Goal: Register for event/course

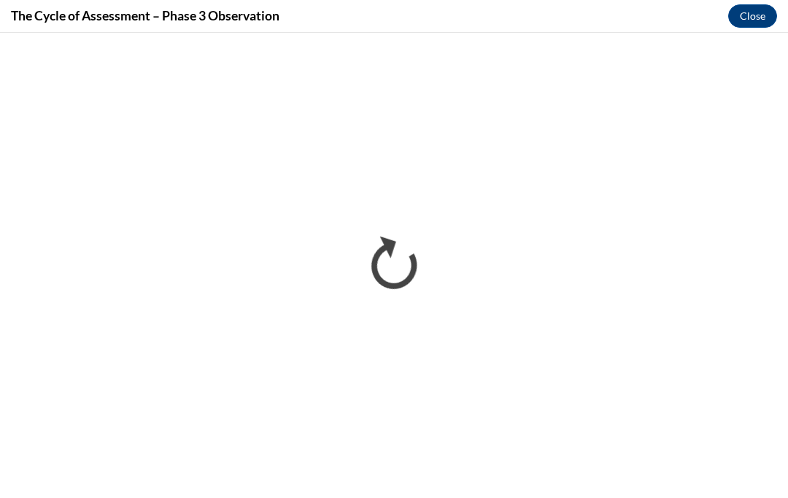
scroll to position [1165, 0]
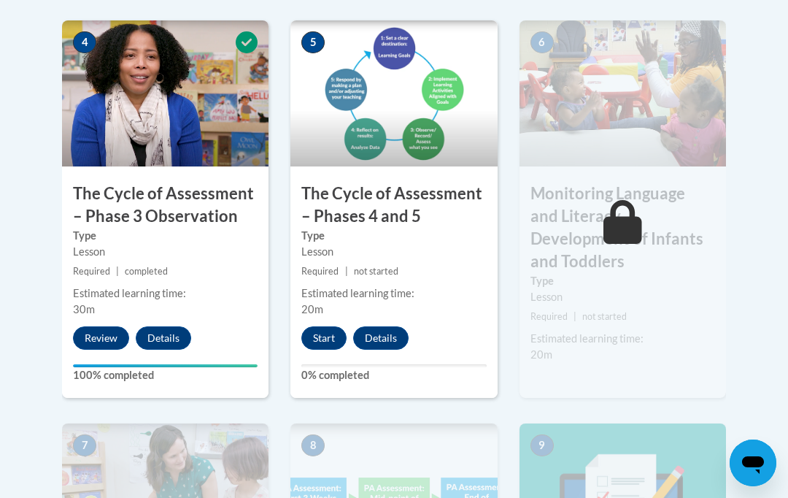
scroll to position [972, 0]
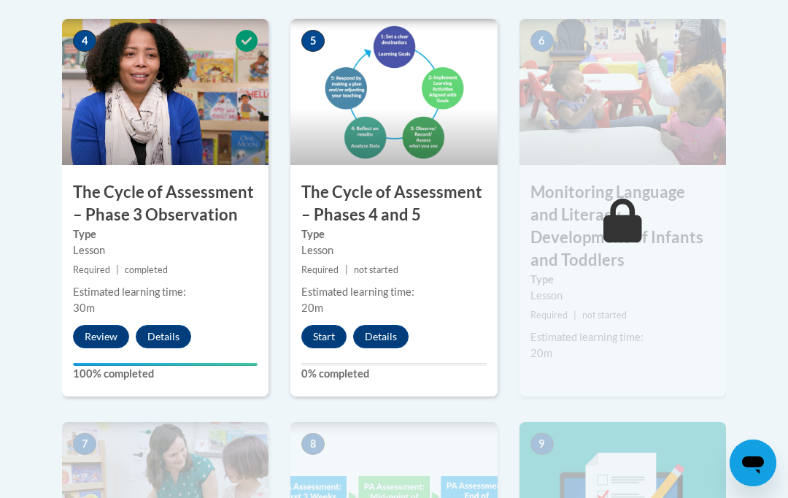
click at [316, 333] on button "Start" at bounding box center [323, 336] width 45 height 23
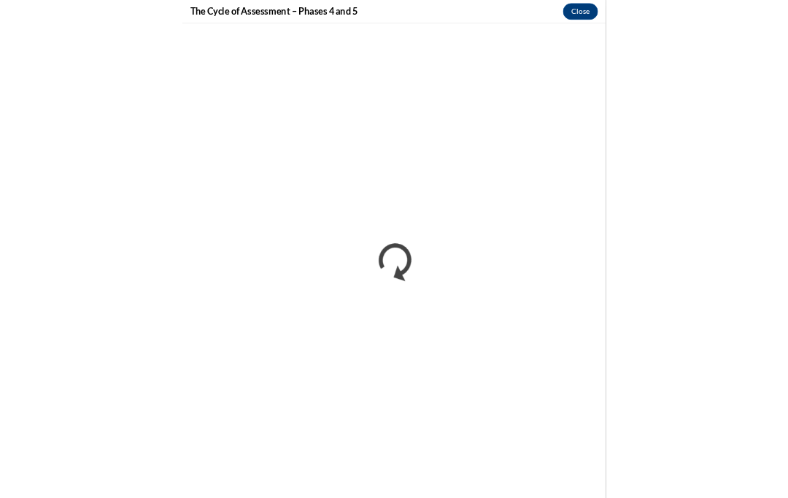
scroll to position [1391, 0]
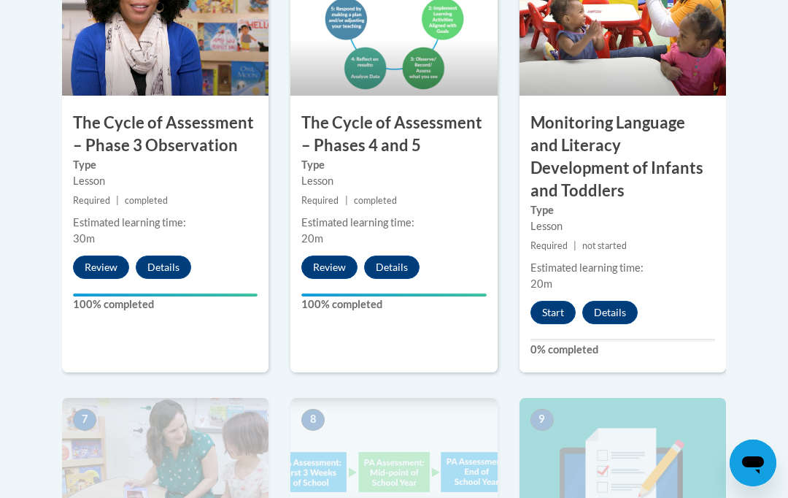
scroll to position [1038, 0]
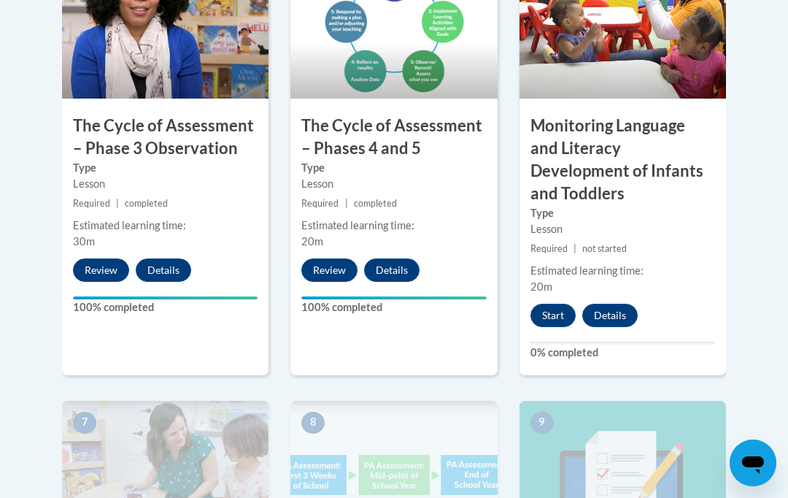
click at [561, 304] on button "Start" at bounding box center [552, 315] width 45 height 23
